Goal: Share content: Share content

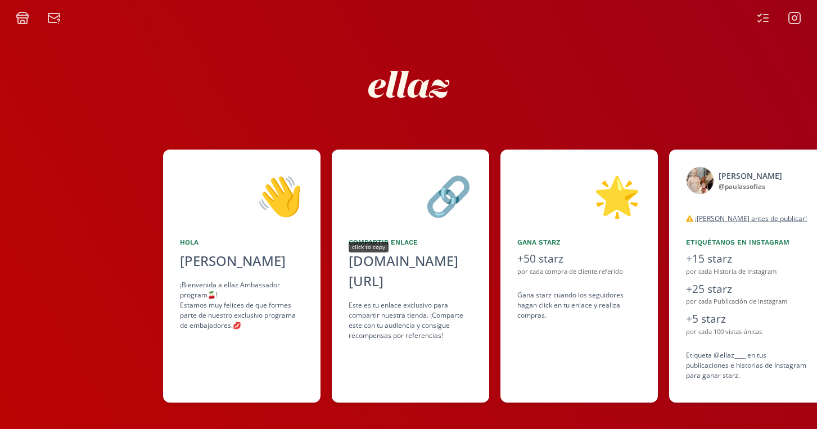
scroll to position [0, 169]
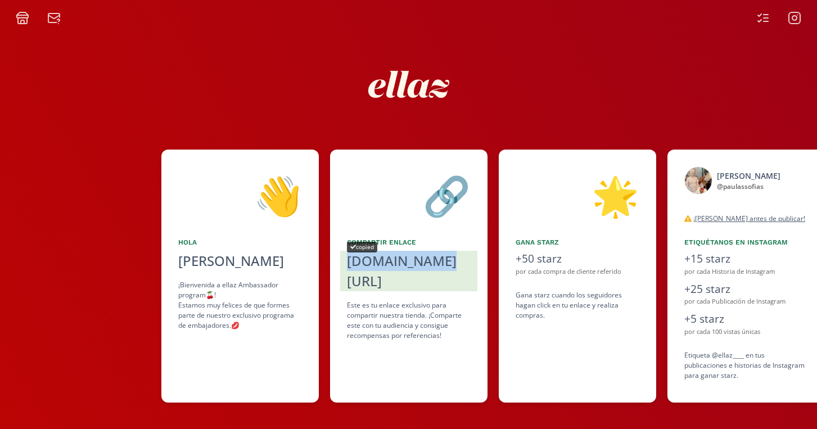
click at [361, 262] on div "[DOMAIN_NAME][URL]" at bounding box center [409, 271] width 124 height 40
copy div "[DOMAIN_NAME][URL]"
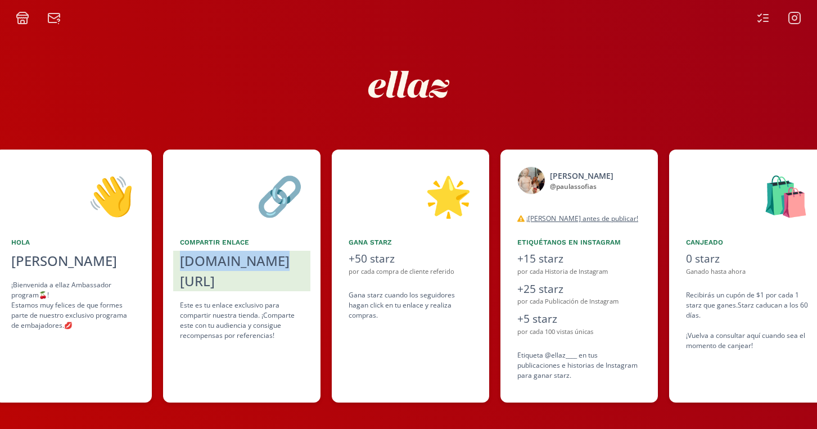
scroll to position [0, 337]
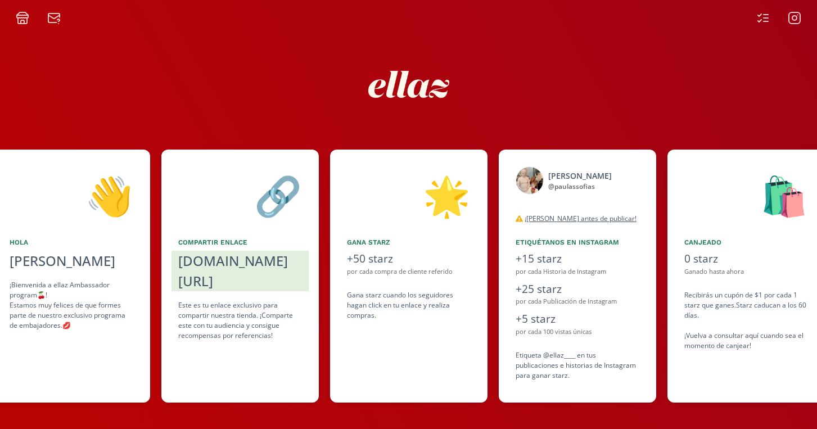
click at [373, 258] on div "+50 starz" at bounding box center [409, 259] width 124 height 16
click at [431, 380] on div "🌟 Gana starz +50 starz por cada compra de cliente referido Gana starz cuando lo…" at bounding box center [408, 275] width 157 height 253
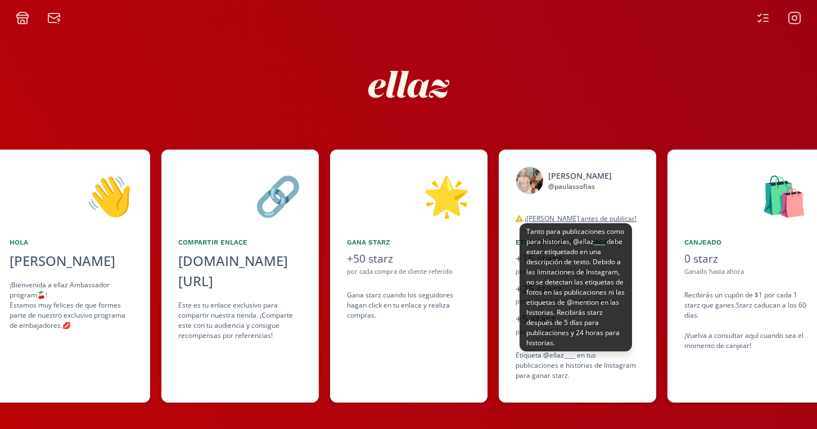
click at [572, 219] on u "¡[PERSON_NAME] antes de publicar!" at bounding box center [580, 219] width 112 height 10
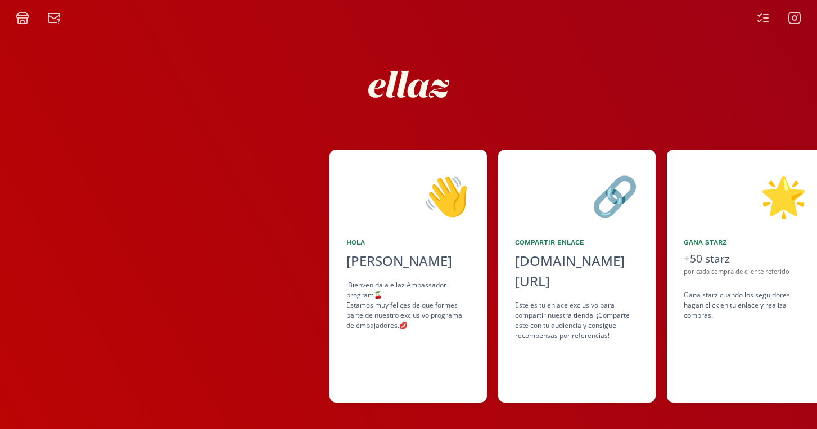
scroll to position [0, 0]
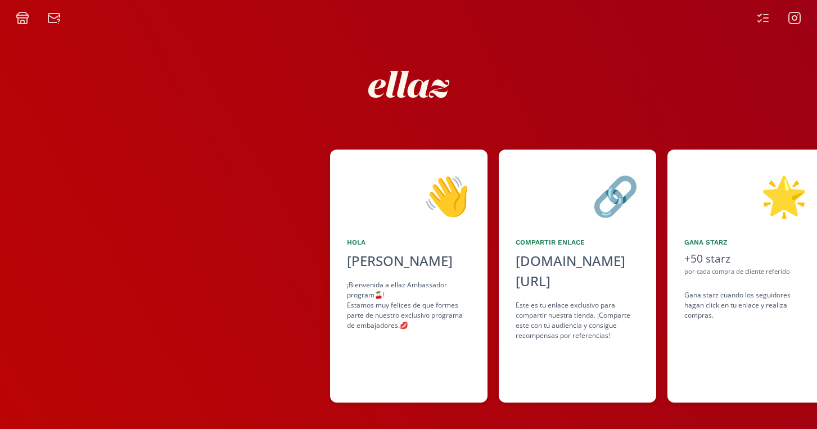
click at [761, 14] on icon at bounding box center [759, 15] width 3 height 2
click at [23, 18] on icon at bounding box center [22, 16] width 11 height 3
click at [50, 19] on icon at bounding box center [53, 17] width 13 height 13
click at [402, 388] on div "← desliza →" at bounding box center [408, 386] width 59 height 13
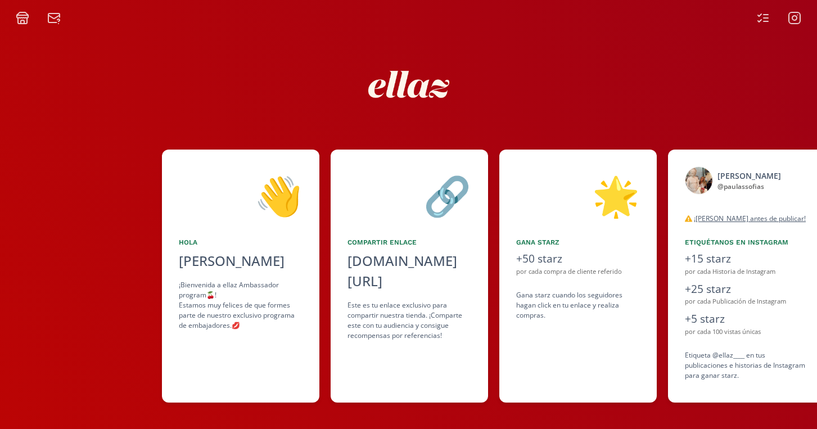
scroll to position [0, 169]
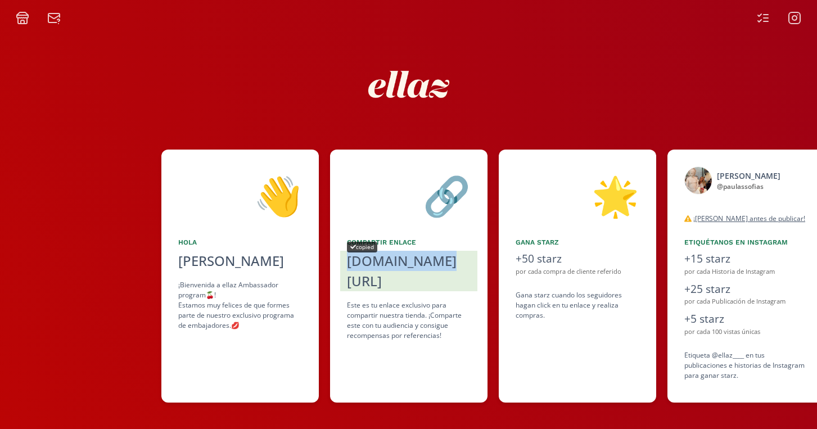
click at [390, 257] on div "[DOMAIN_NAME][URL]" at bounding box center [409, 271] width 124 height 40
copy div "[DOMAIN_NAME][URL]"
click at [404, 265] on div "[DOMAIN_NAME][URL]" at bounding box center [409, 271] width 124 height 40
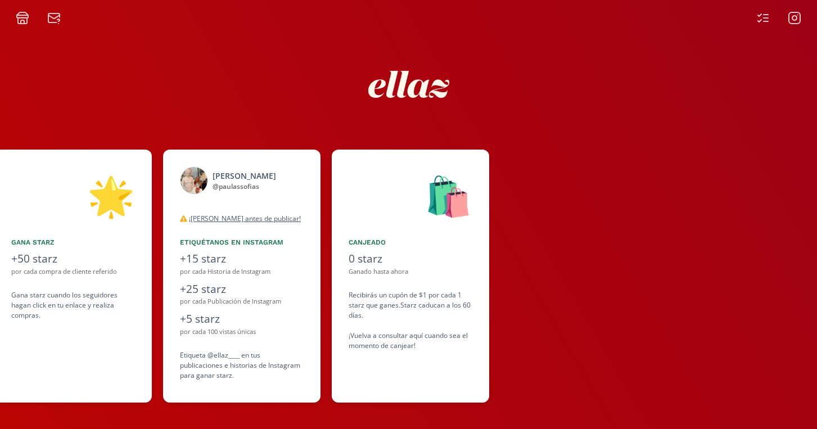
scroll to position [0, 674]
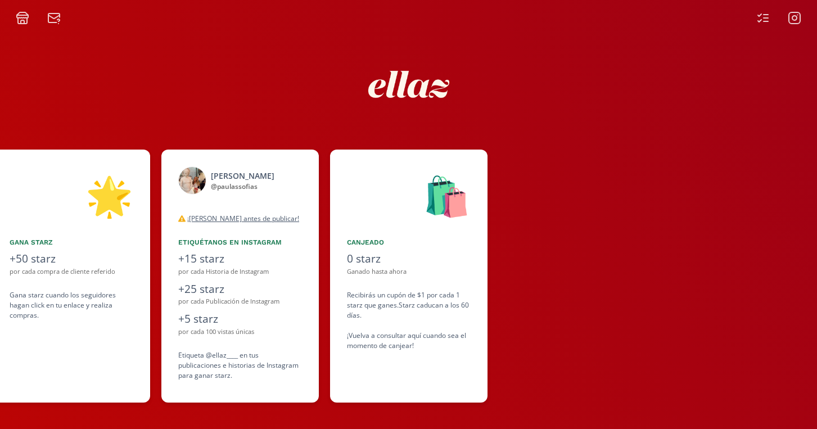
click at [457, 203] on div "🛍️" at bounding box center [409, 194] width 124 height 57
click at [397, 287] on div "🛍️ Canjeado 0 starz Ganado hasta ahora Recibirás un cupón de $1 por cada 1 star…" at bounding box center [408, 275] width 157 height 253
